Goal: Transaction & Acquisition: Purchase product/service

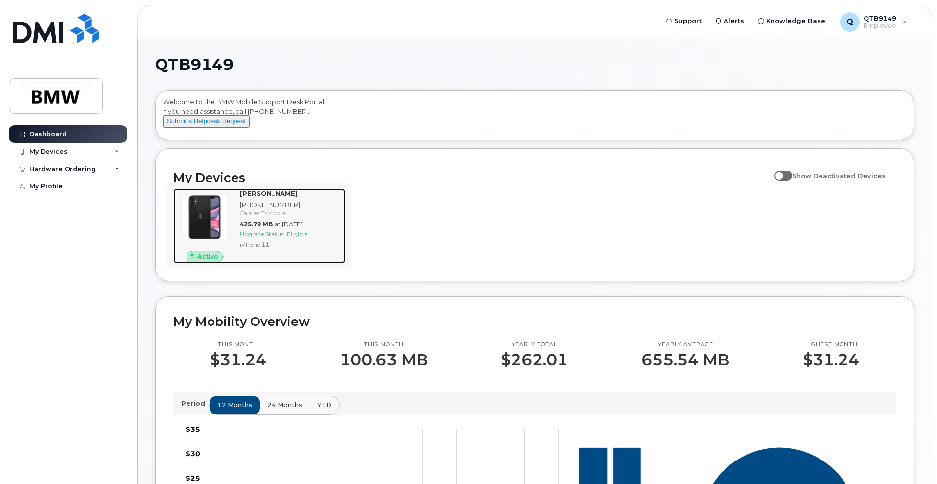
click at [194, 227] on img at bounding box center [204, 217] width 47 height 47
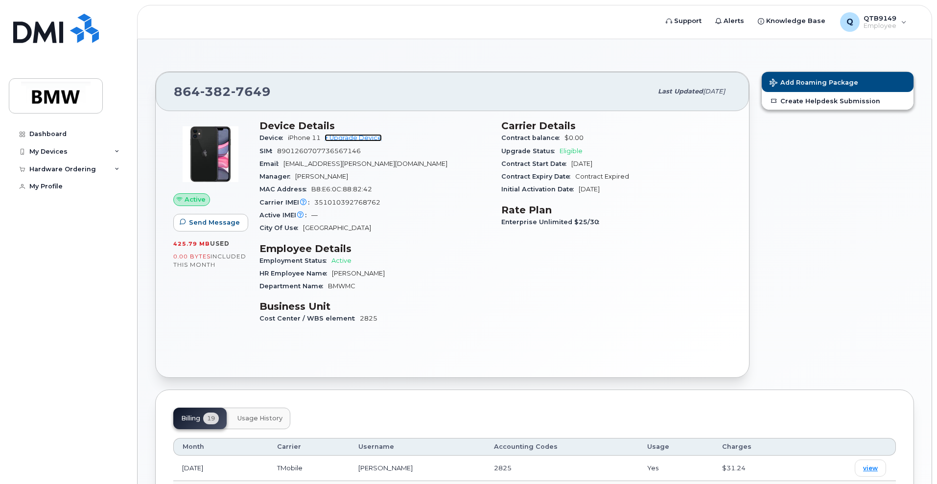
click at [371, 138] on link "+ Upgrade Device" at bounding box center [353, 137] width 57 height 7
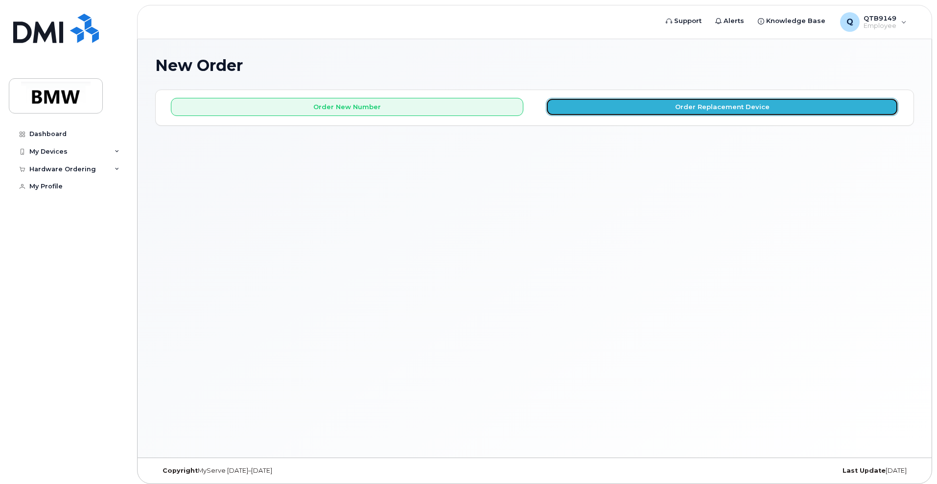
click at [759, 115] on button "Order Replacement Device" at bounding box center [722, 107] width 353 height 18
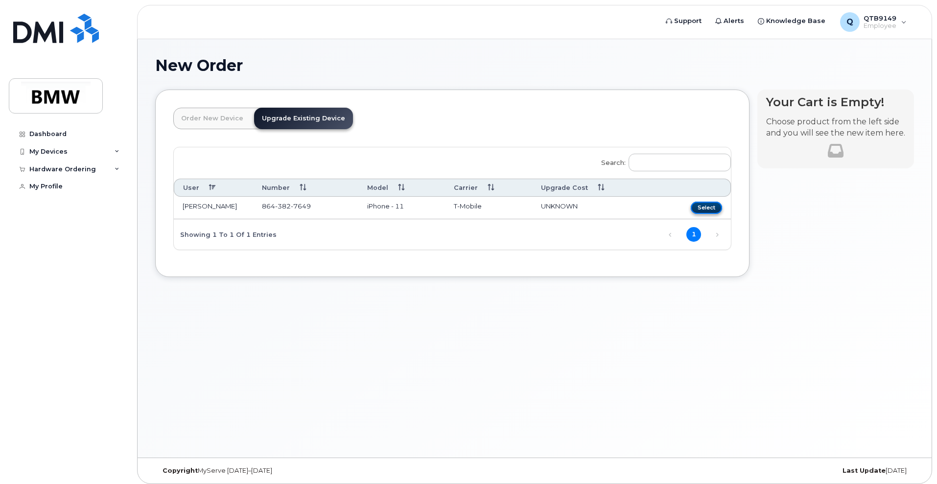
click at [705, 213] on button "Select" at bounding box center [706, 208] width 31 height 12
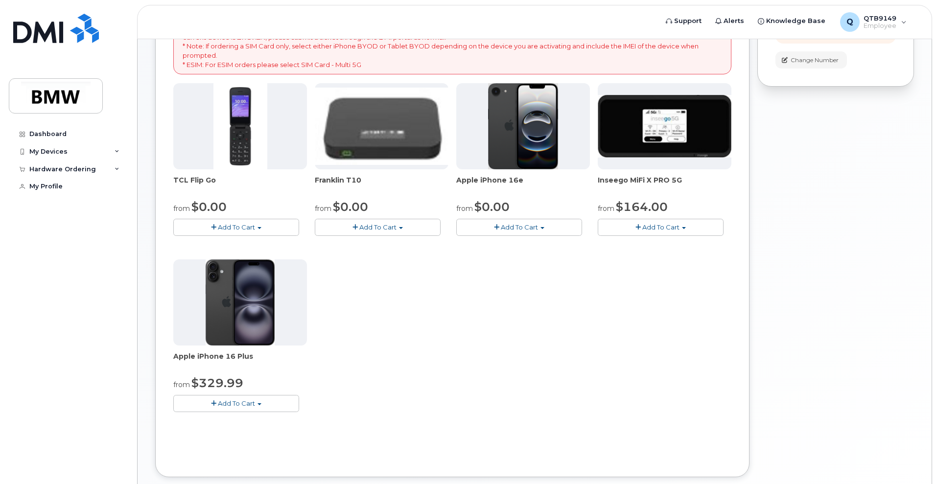
scroll to position [184, 0]
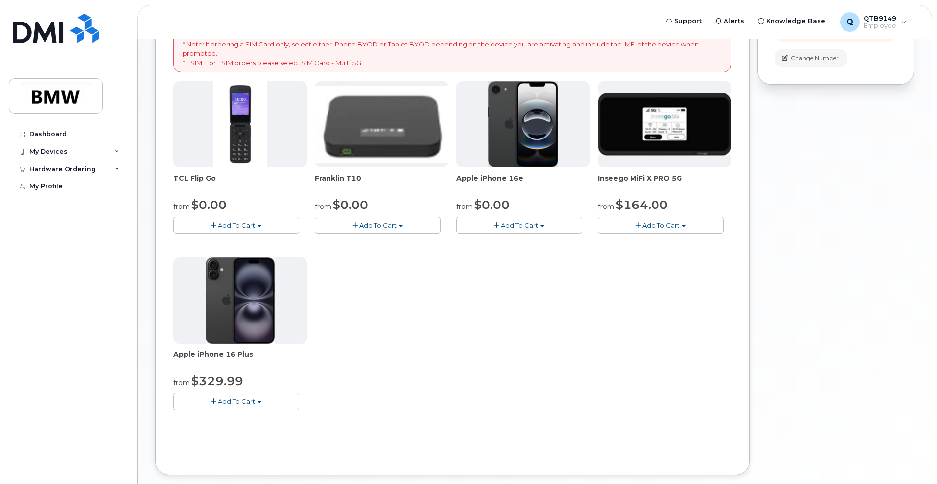
click at [521, 139] on img at bounding box center [523, 124] width 71 height 86
click at [525, 127] on img at bounding box center [523, 124] width 71 height 86
click at [528, 223] on span "Add To Cart" at bounding box center [519, 225] width 37 height 8
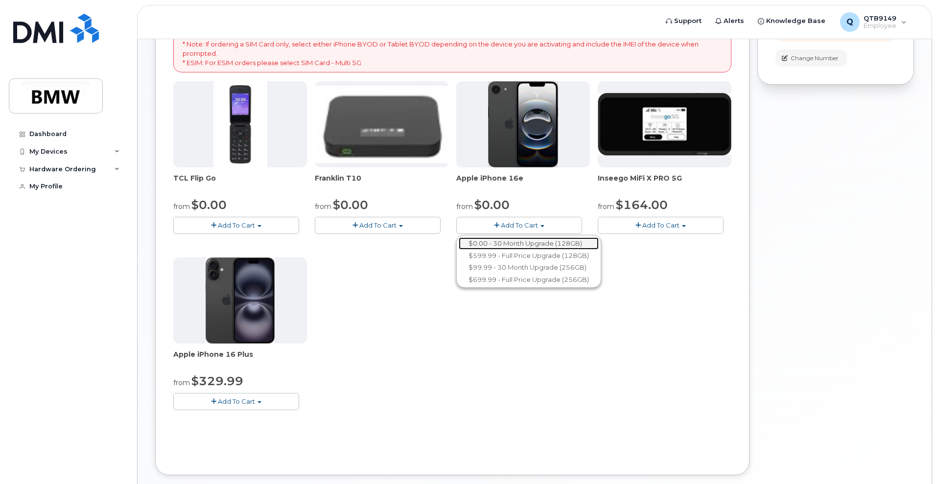
click at [521, 238] on link "$0.00 - 30 Month Upgrade (128GB)" at bounding box center [529, 243] width 140 height 12
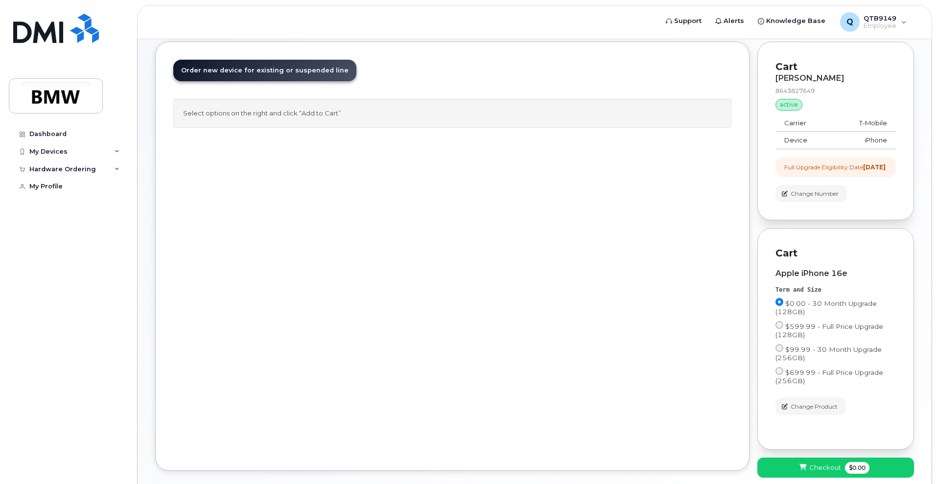
scroll to position [0, 0]
